Goal: Transaction & Acquisition: Book appointment/travel/reservation

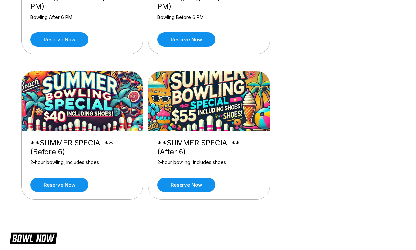
scroll to position [148, 0]
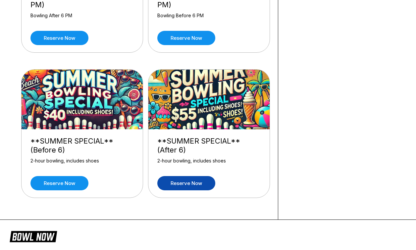
click at [200, 179] on link "Reserve now" at bounding box center [186, 183] width 58 height 14
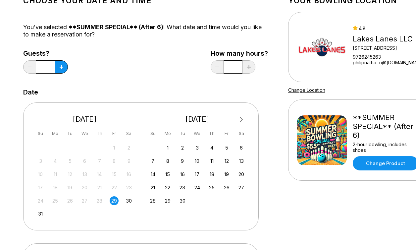
scroll to position [76, 0]
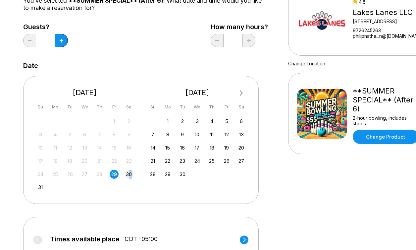
click at [131, 173] on div "30" at bounding box center [129, 174] width 9 height 9
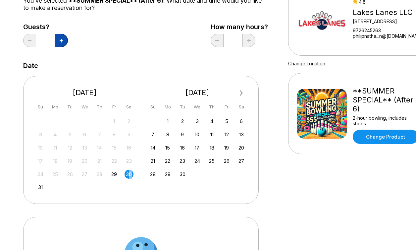
click at [62, 41] on icon at bounding box center [62, 41] width 4 height 4
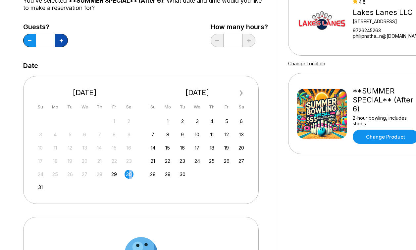
click at [62, 41] on icon at bounding box center [62, 41] width 4 height 4
click at [31, 39] on button at bounding box center [29, 40] width 13 height 13
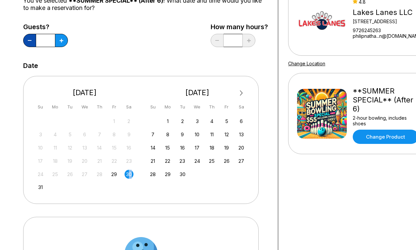
click at [31, 39] on button at bounding box center [29, 40] width 13 height 13
type input "*"
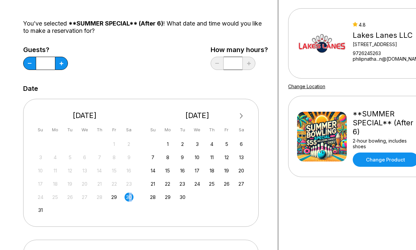
scroll to position [213, 0]
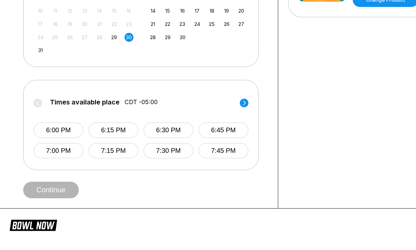
click at [247, 101] on circle at bounding box center [244, 102] width 9 height 9
click at [180, 150] on button "9:30 PM" at bounding box center [169, 151] width 50 height 16
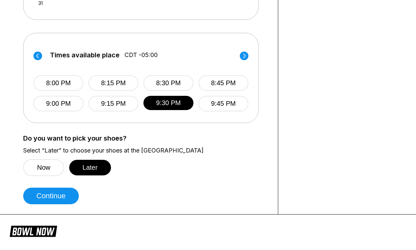
scroll to position [260, 0]
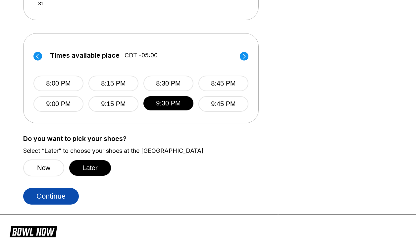
click at [68, 198] on button "Continue" at bounding box center [51, 196] width 56 height 17
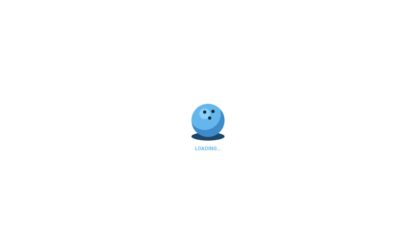
select select "**"
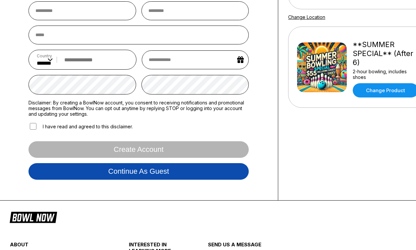
scroll to position [122, 0]
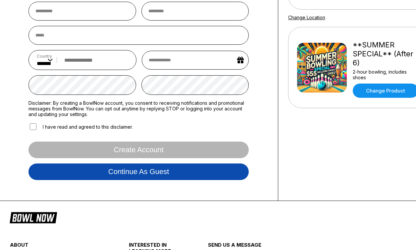
click at [128, 172] on button "Continue as guest" at bounding box center [139, 171] width 220 height 17
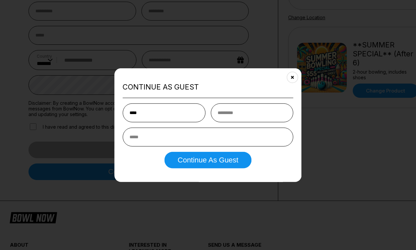
type input "****"
type input "*"
type input "**********"
click at [164, 151] on button "Continue as Guest" at bounding box center [207, 159] width 87 height 17
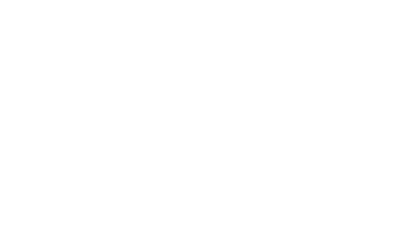
scroll to position [0, 0]
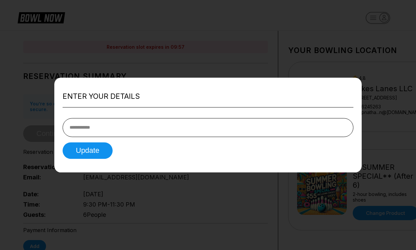
click at [198, 148] on div "Update" at bounding box center [208, 150] width 291 height 17
click at [192, 135] on input "tel" at bounding box center [208, 127] width 291 height 19
type input "**********"
click at [80, 152] on button "Update" at bounding box center [88, 150] width 50 height 17
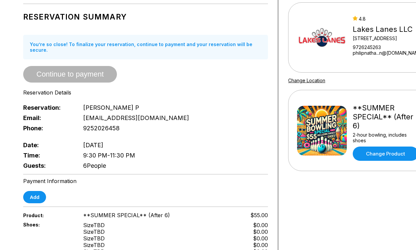
scroll to position [14, 0]
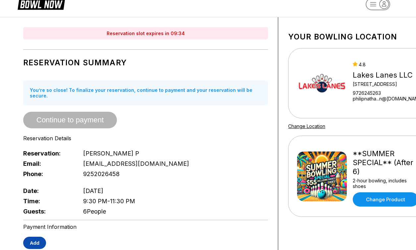
click at [37, 239] on button "Add" at bounding box center [34, 243] width 23 height 12
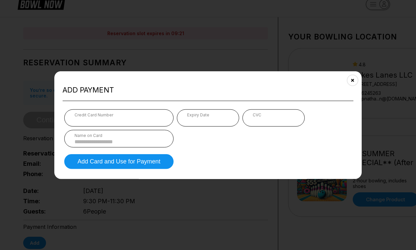
click at [79, 140] on input at bounding box center [119, 142] width 89 height 6
type input "*"
type input "**********"
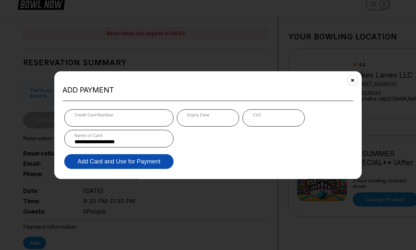
click at [141, 157] on button "Add Card and Use for Payment" at bounding box center [118, 161] width 109 height 15
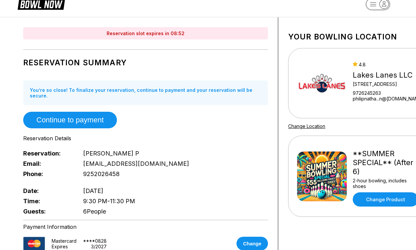
click at [156, 159] on div "Email: [EMAIL_ADDRESS][DOMAIN_NAME]" at bounding box center [145, 163] width 245 height 10
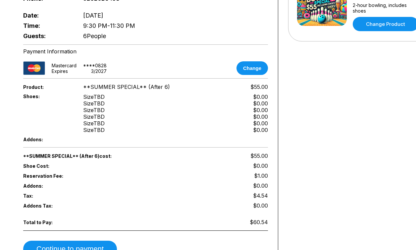
scroll to position [262, 0]
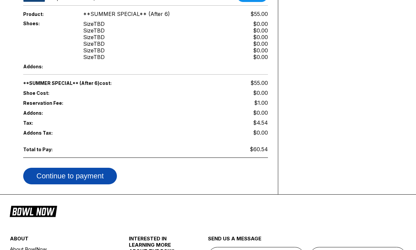
click at [85, 169] on button "Continue to payment" at bounding box center [70, 176] width 94 height 17
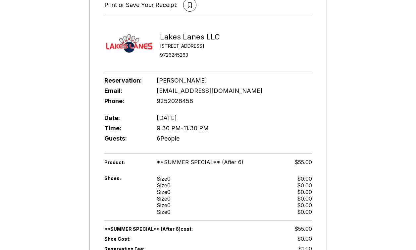
scroll to position [9, 0]
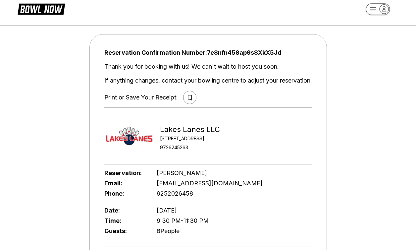
click at [185, 97] on button at bounding box center [189, 97] width 13 height 13
click at [189, 97] on icon at bounding box center [190, 98] width 4 height 6
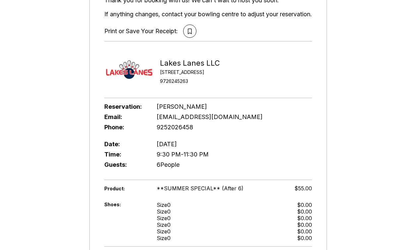
scroll to position [96, 0]
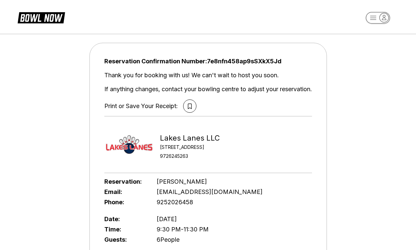
scroll to position [14, 0]
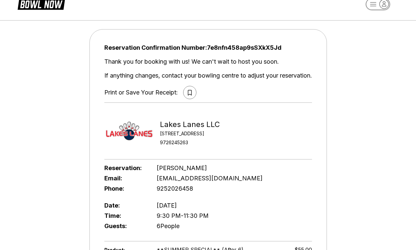
click at [191, 93] on button at bounding box center [189, 92] width 13 height 13
